Goal: Information Seeking & Learning: Learn about a topic

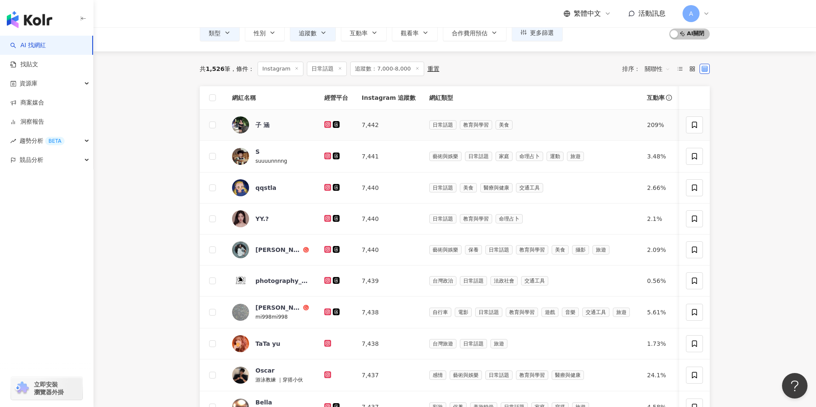
scroll to position [48, 0]
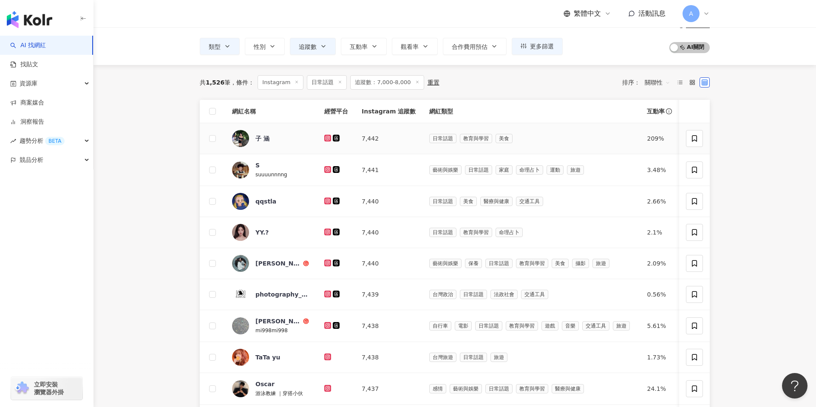
click at [325, 139] on icon at bounding box center [327, 138] width 7 height 7
click at [328, 168] on icon at bounding box center [327, 168] width 3 height 3
click at [328, 199] on icon at bounding box center [327, 200] width 3 height 3
click at [325, 229] on icon at bounding box center [327, 232] width 7 height 7
click at [327, 263] on icon at bounding box center [328, 262] width 6 height 5
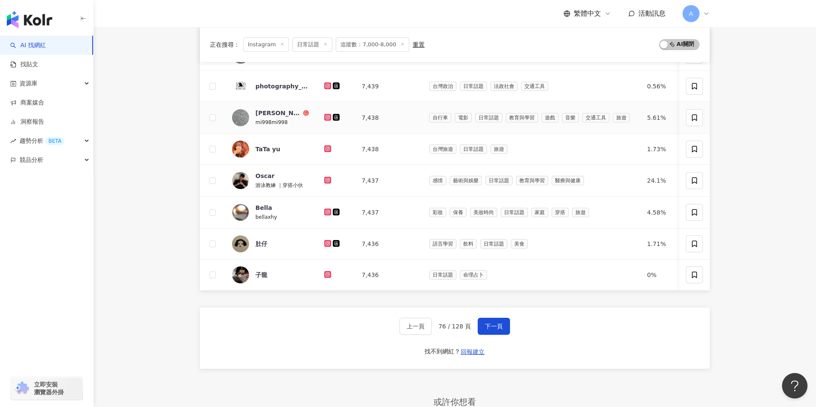
scroll to position [258, 0]
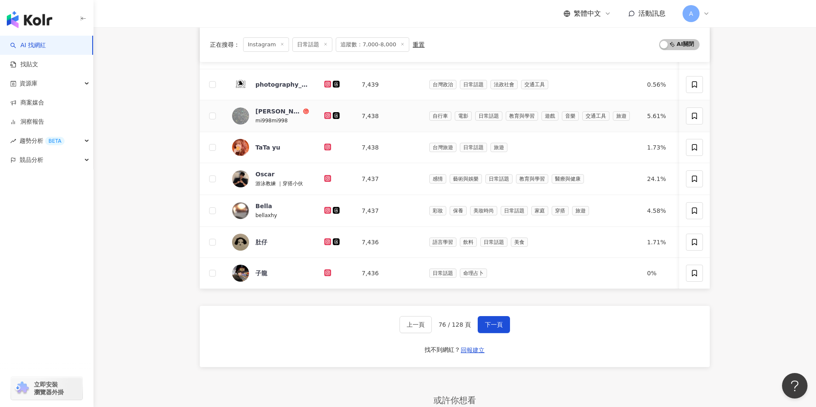
click at [328, 116] on icon at bounding box center [328, 115] width 6 height 5
click at [328, 149] on icon at bounding box center [327, 147] width 7 height 7
click at [324, 180] on icon at bounding box center [327, 178] width 7 height 7
click at [325, 207] on icon at bounding box center [327, 210] width 7 height 7
click at [328, 243] on icon at bounding box center [327, 241] width 3 height 3
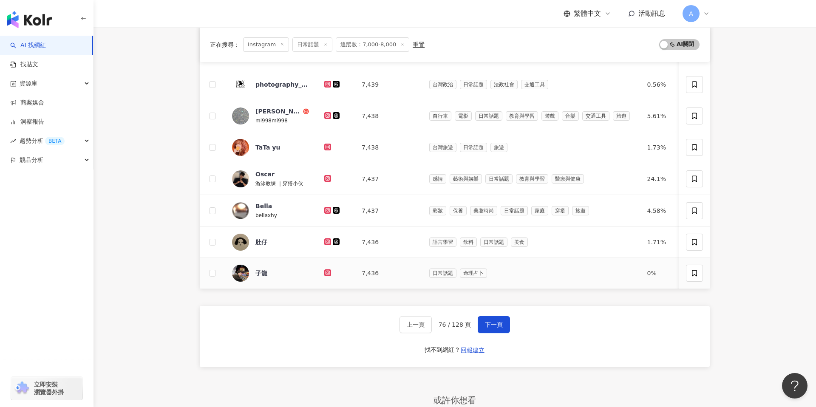
click at [328, 269] on icon at bounding box center [327, 272] width 7 height 7
click at [497, 328] on button "下一頁" at bounding box center [493, 324] width 32 height 17
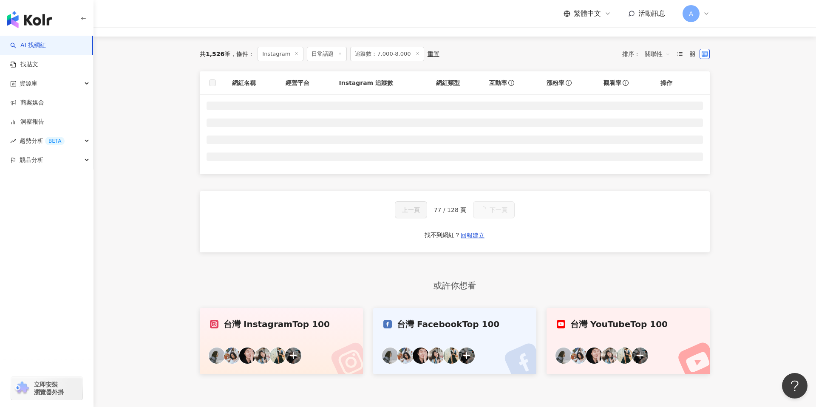
scroll to position [96, 0]
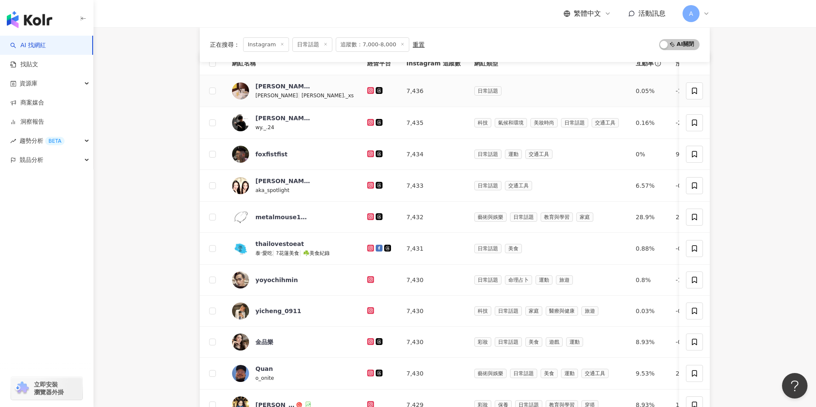
click at [368, 90] on icon at bounding box center [371, 90] width 6 height 5
click at [368, 121] on icon at bounding box center [371, 122] width 6 height 5
click at [369, 152] on icon at bounding box center [370, 153] width 3 height 3
click at [369, 184] on icon at bounding box center [370, 184] width 3 height 3
click at [370, 216] on icon at bounding box center [370, 216] width 1 height 1
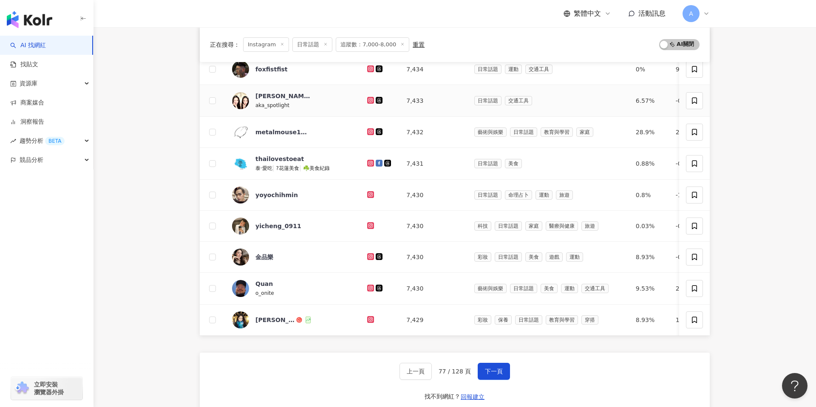
scroll to position [197, 0]
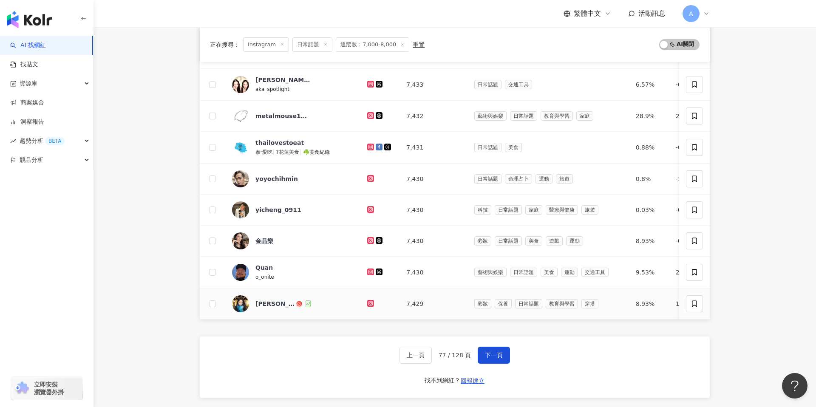
click at [367, 305] on icon at bounding box center [370, 303] width 7 height 7
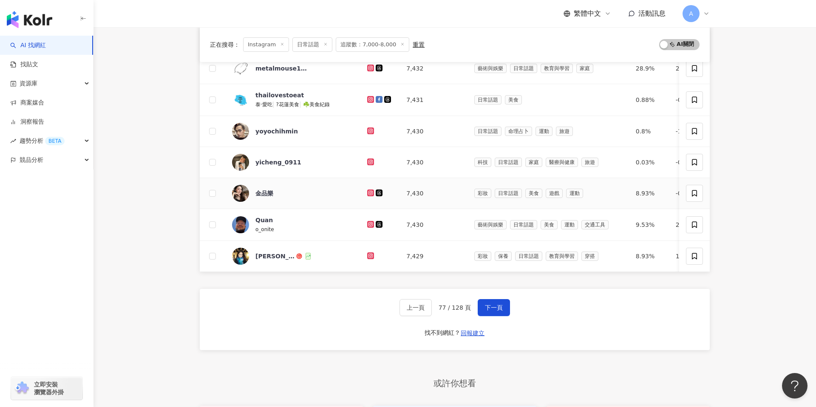
scroll to position [249, 0]
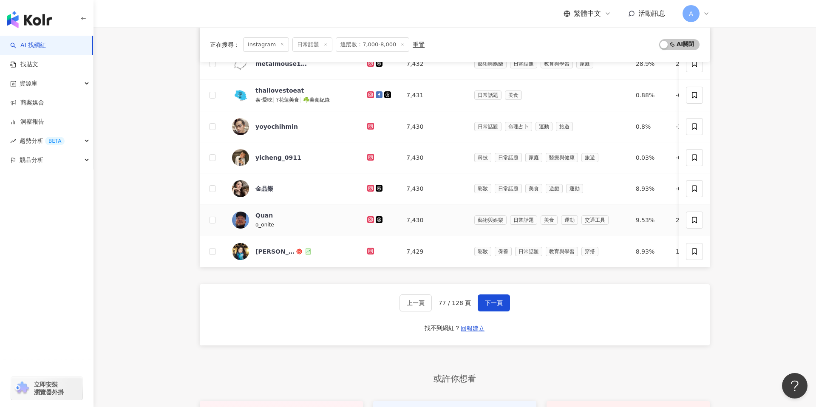
click at [367, 215] on div at bounding box center [379, 219] width 25 height 9
click at [367, 222] on icon at bounding box center [370, 219] width 7 height 7
click at [368, 187] on icon at bounding box center [371, 188] width 6 height 5
click at [367, 123] on icon at bounding box center [370, 126] width 7 height 7
click at [368, 95] on icon at bounding box center [371, 94] width 6 height 5
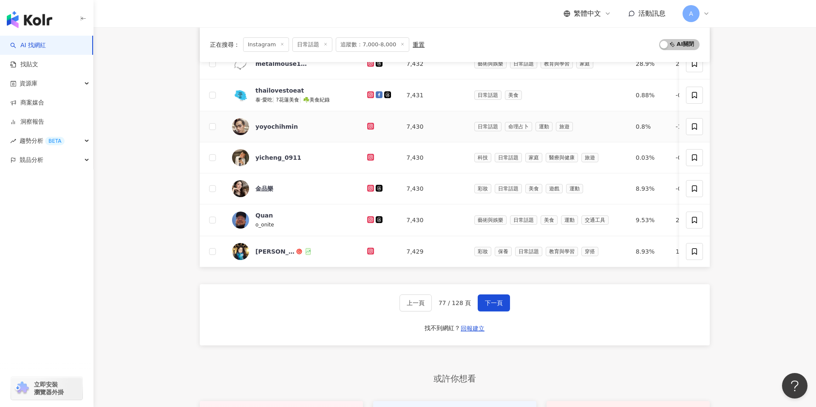
click at [367, 123] on icon at bounding box center [370, 126] width 7 height 7
click at [369, 155] on icon at bounding box center [370, 156] width 3 height 3
click at [368, 188] on icon at bounding box center [371, 188] width 6 height 5
click at [367, 217] on icon at bounding box center [370, 219] width 7 height 7
click at [367, 248] on icon at bounding box center [370, 251] width 7 height 7
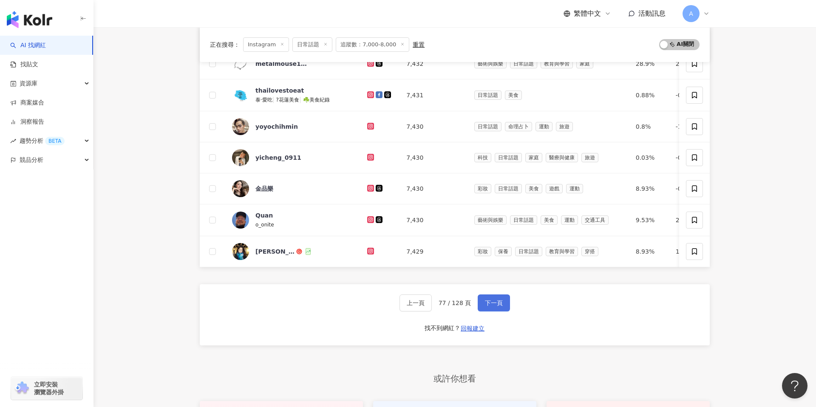
click at [487, 297] on button "下一頁" at bounding box center [493, 302] width 32 height 17
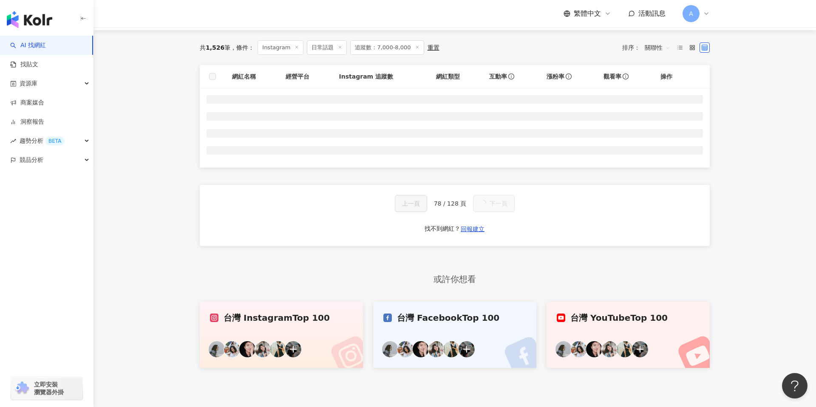
scroll to position [87, 0]
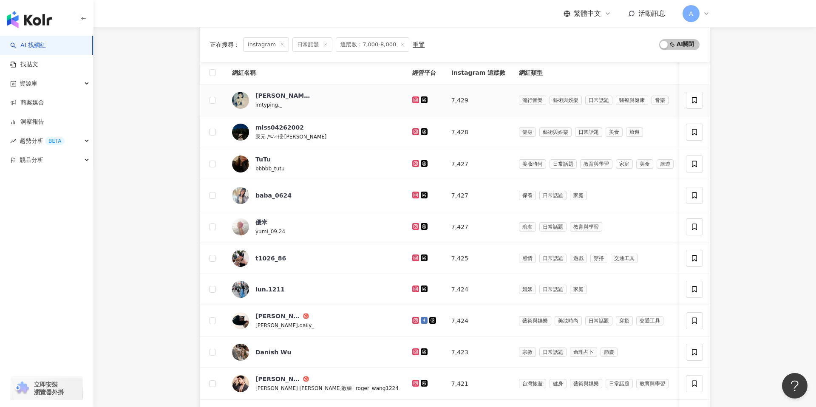
click at [412, 101] on icon at bounding box center [415, 99] width 7 height 7
click at [414, 130] on icon at bounding box center [415, 131] width 3 height 3
click at [412, 164] on icon at bounding box center [415, 163] width 7 height 7
click at [414, 193] on icon at bounding box center [415, 194] width 3 height 3
click at [413, 226] on icon at bounding box center [416, 226] width 6 height 5
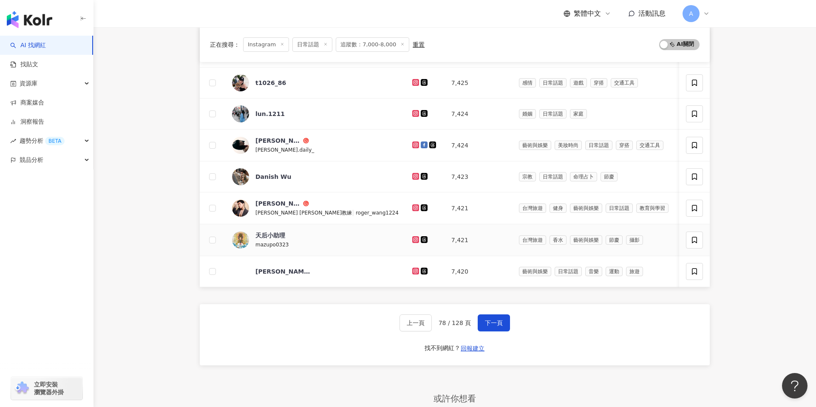
scroll to position [263, 0]
click at [414, 80] on icon at bounding box center [415, 80] width 3 height 3
click at [414, 111] on icon at bounding box center [415, 111] width 3 height 3
click at [415, 143] on icon at bounding box center [415, 143] width 1 height 1
click at [414, 175] on icon at bounding box center [415, 174] width 3 height 3
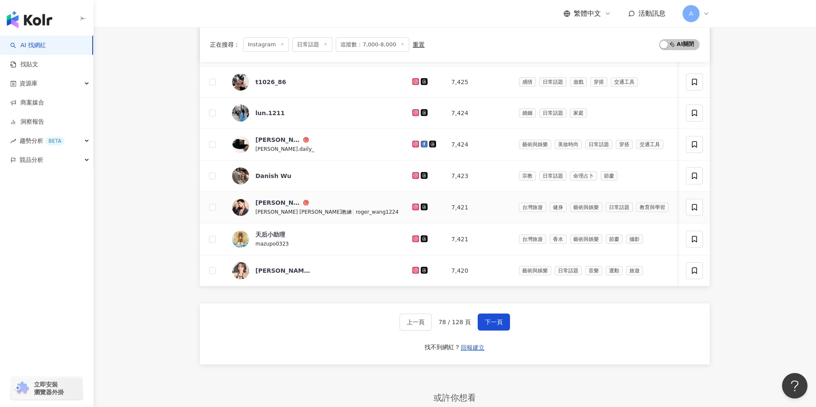
click at [414, 208] on icon at bounding box center [415, 206] width 3 height 3
click at [413, 239] on icon at bounding box center [416, 238] width 6 height 5
click at [413, 270] on icon at bounding box center [416, 270] width 6 height 5
click at [483, 314] on button "下一頁" at bounding box center [493, 321] width 32 height 17
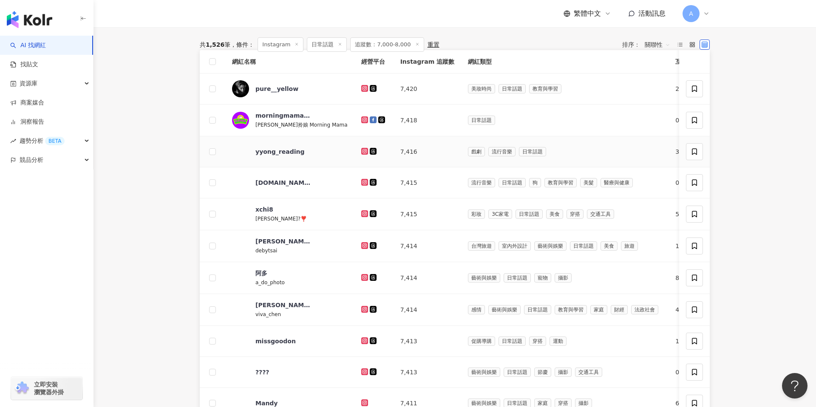
scroll to position [110, 0]
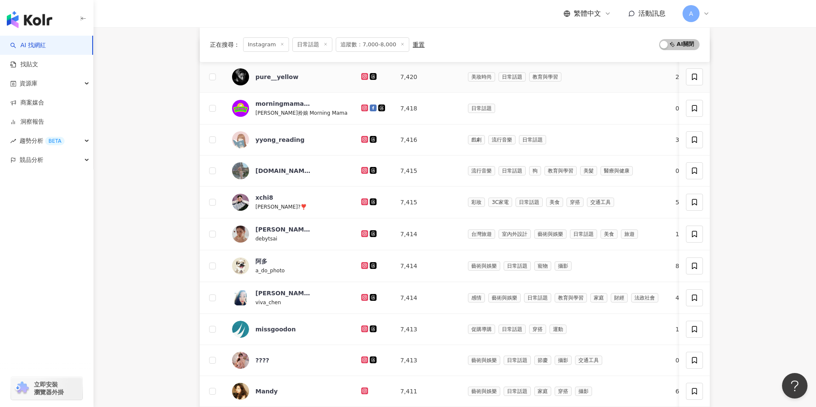
click at [354, 75] on td at bounding box center [373, 77] width 39 height 31
click at [361, 75] on icon at bounding box center [364, 76] width 7 height 7
click at [362, 138] on icon at bounding box center [363, 138] width 3 height 3
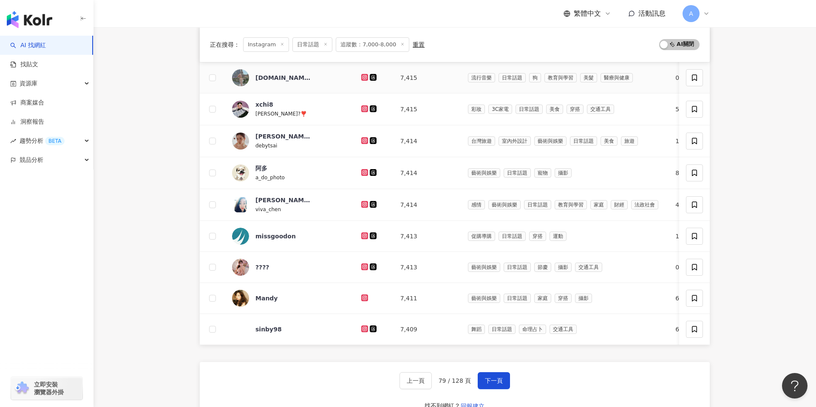
scroll to position [203, 0]
click at [362, 76] on icon at bounding box center [363, 76] width 3 height 3
click at [362, 108] on icon at bounding box center [365, 108] width 6 height 5
click at [361, 137] on icon at bounding box center [364, 140] width 7 height 7
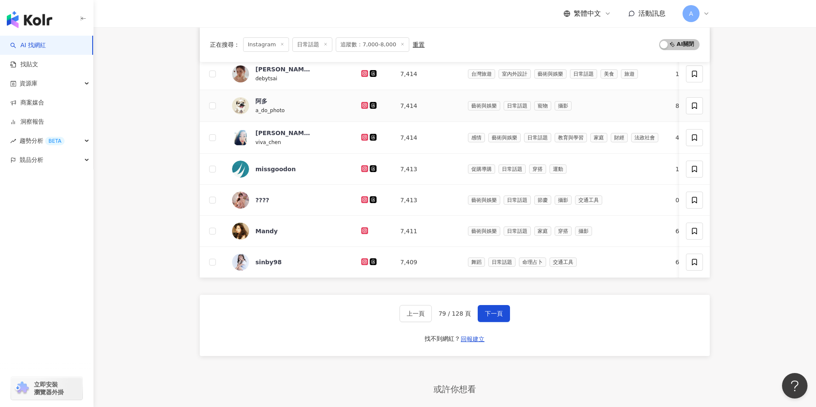
scroll to position [269, 0]
click at [362, 104] on icon at bounding box center [365, 106] width 6 height 5
click at [362, 139] on icon at bounding box center [365, 138] width 6 height 5
click at [362, 167] on icon at bounding box center [365, 169] width 6 height 5
click at [362, 198] on icon at bounding box center [365, 200] width 6 height 5
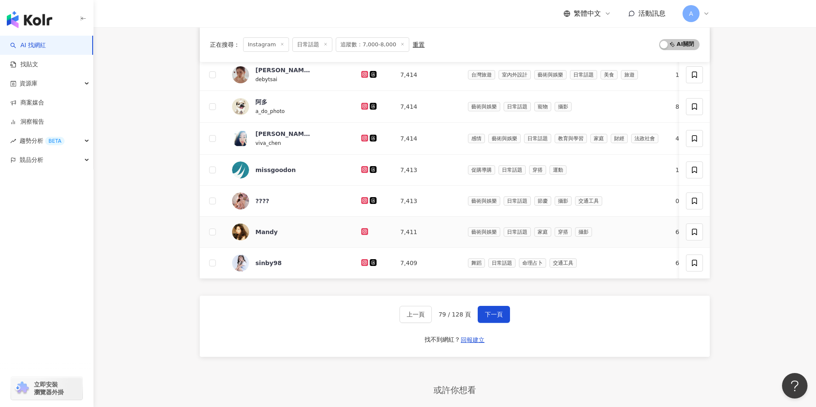
click at [362, 231] on icon at bounding box center [365, 231] width 6 height 5
click at [364, 262] on icon at bounding box center [364, 262] width 1 height 1
click at [494, 307] on button "下一頁" at bounding box center [493, 314] width 32 height 17
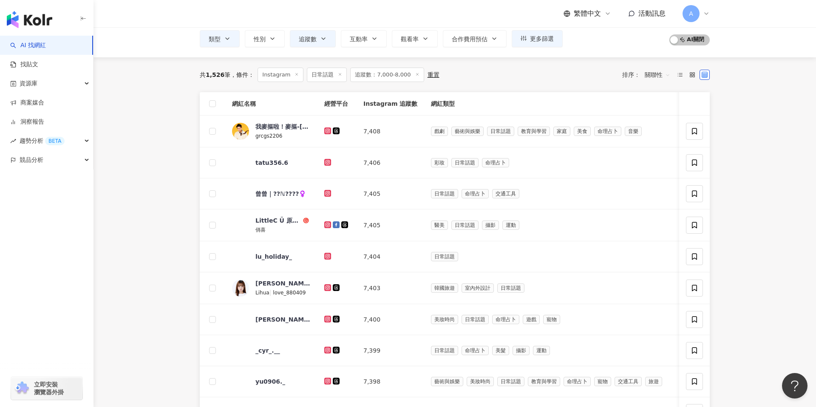
scroll to position [56, 0]
click at [325, 129] on icon at bounding box center [327, 130] width 7 height 7
click at [331, 159] on link at bounding box center [328, 161] width 8 height 7
click at [330, 190] on icon at bounding box center [327, 192] width 7 height 7
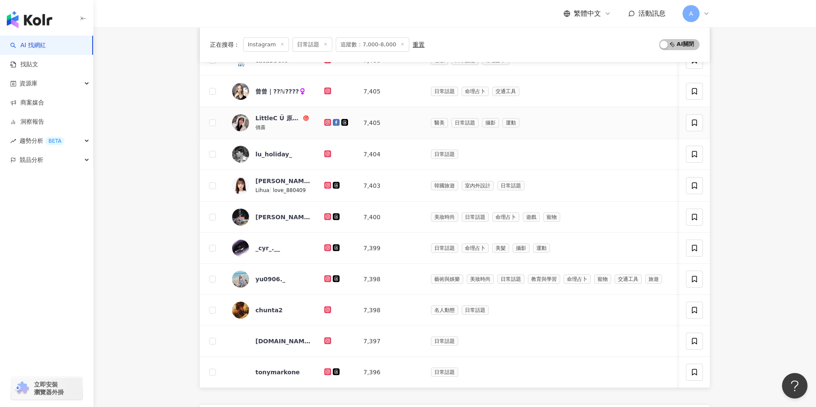
scroll to position [162, 0]
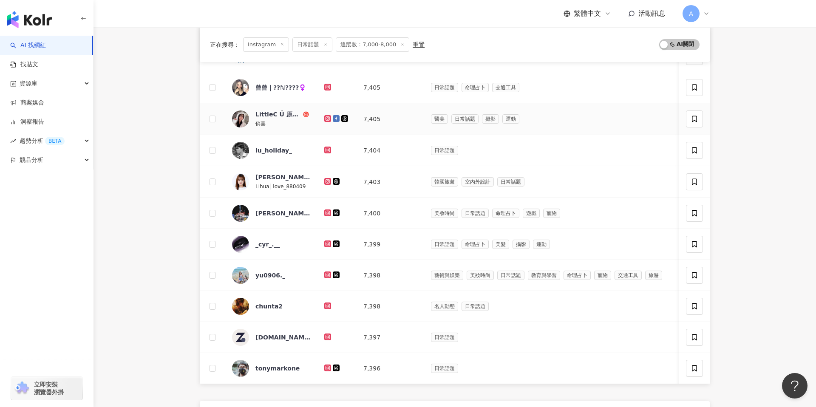
click at [327, 116] on icon at bounding box center [328, 118] width 6 height 5
click at [326, 146] on div at bounding box center [336, 150] width 25 height 9
click at [326, 147] on icon at bounding box center [327, 150] width 7 height 7
